Goal: Find specific page/section: Find specific page/section

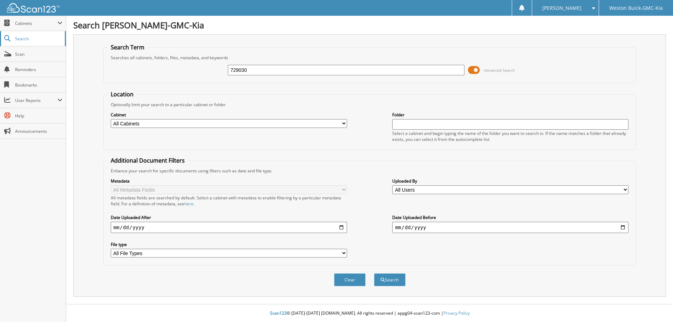
type input "729030"
click at [374, 273] on button "Search" at bounding box center [390, 279] width 32 height 13
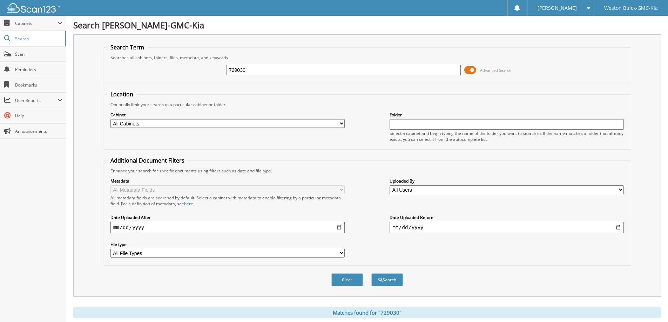
drag, startPoint x: 276, startPoint y: 74, endPoint x: 270, endPoint y: 70, distance: 8.1
click at [271, 72] on input "729030" at bounding box center [344, 70] width 234 height 11
click at [270, 70] on input "729030" at bounding box center [344, 70] width 234 height 11
click at [26, 55] on span "Scan" at bounding box center [38, 54] width 47 height 6
